Goal: Task Accomplishment & Management: Manage account settings

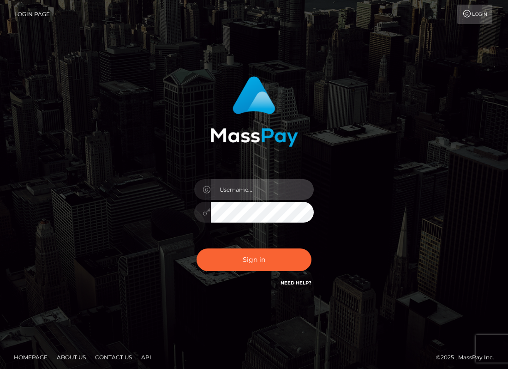
click at [291, 183] on input "text" at bounding box center [262, 189] width 103 height 21
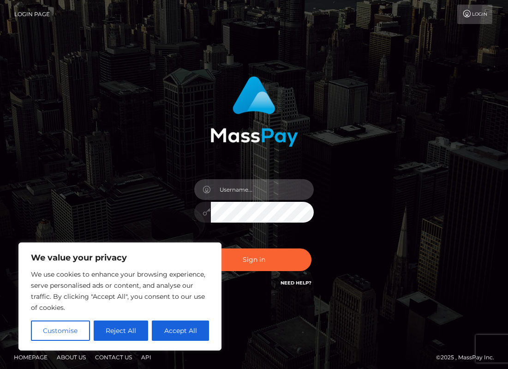
type input "[EMAIL_ADDRESS][DOMAIN_NAME]"
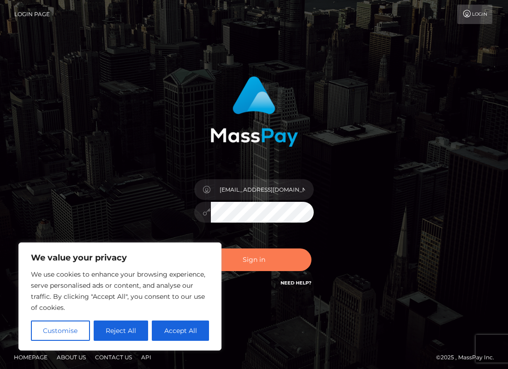
click at [288, 223] on button "Sign in" at bounding box center [254, 259] width 115 height 23
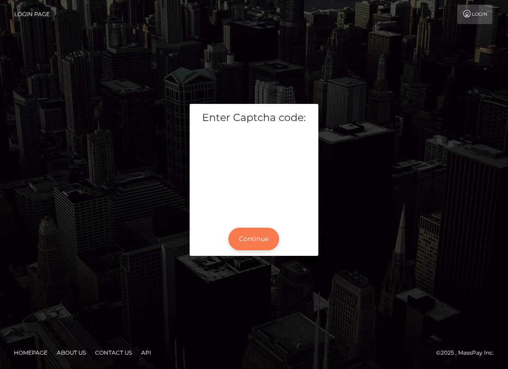
click at [271, 233] on button "Continue" at bounding box center [253, 238] width 51 height 23
